Goal: Information Seeking & Learning: Learn about a topic

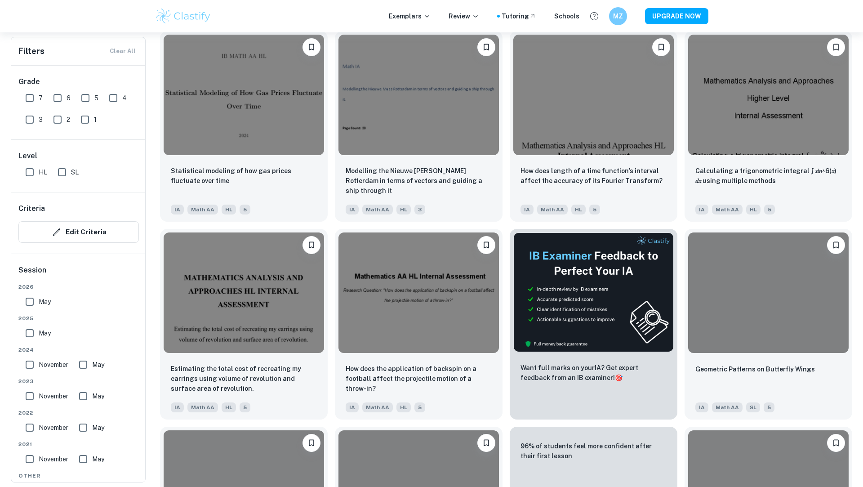
scroll to position [15710, 0]
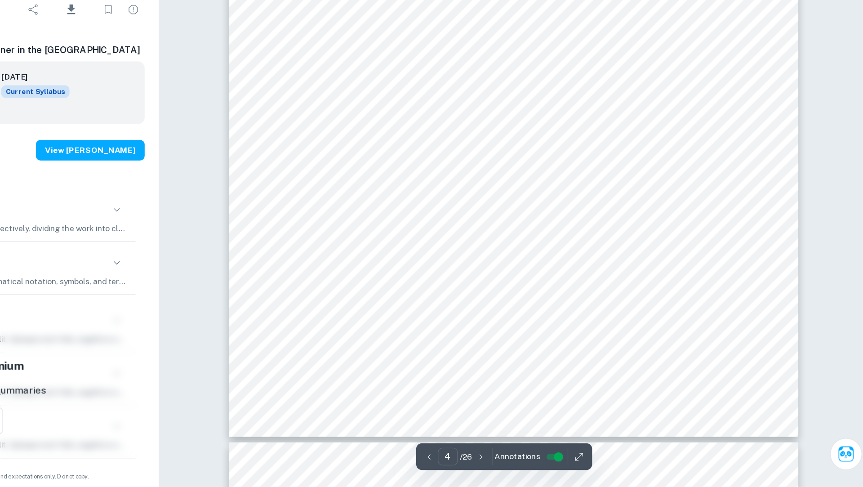
scroll to position [2310, 0]
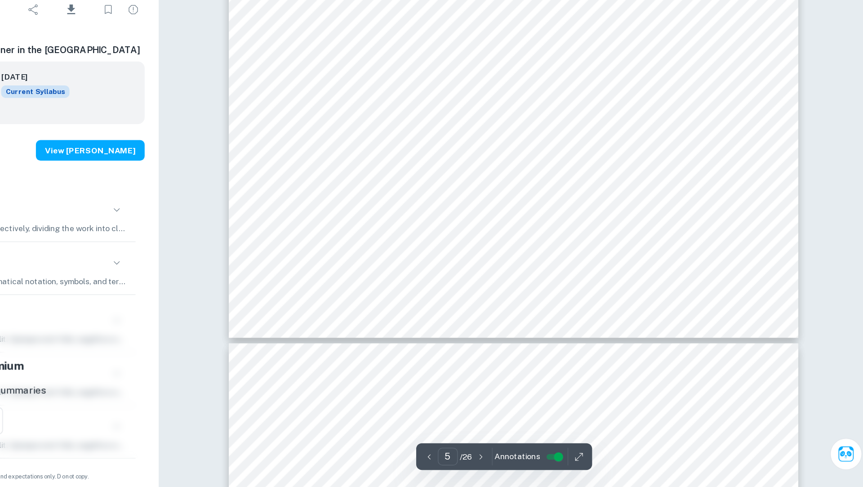
type input "6"
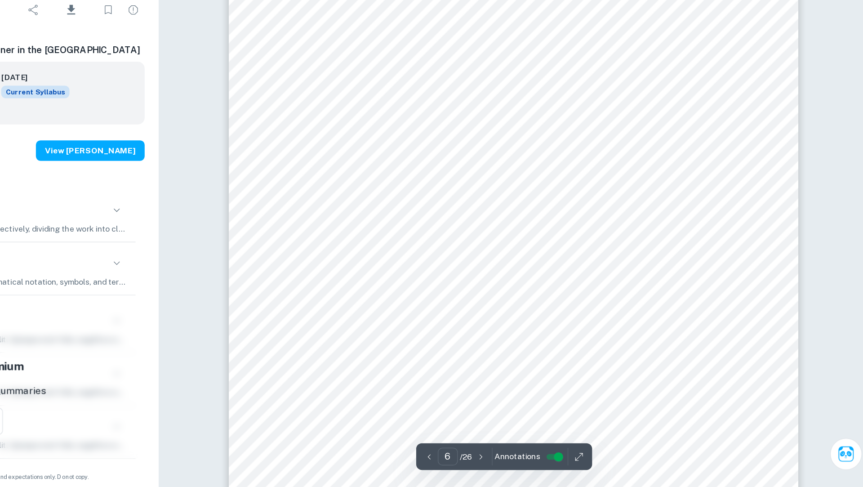
scroll to position [3342, 0]
